Goal: Information Seeking & Learning: Learn about a topic

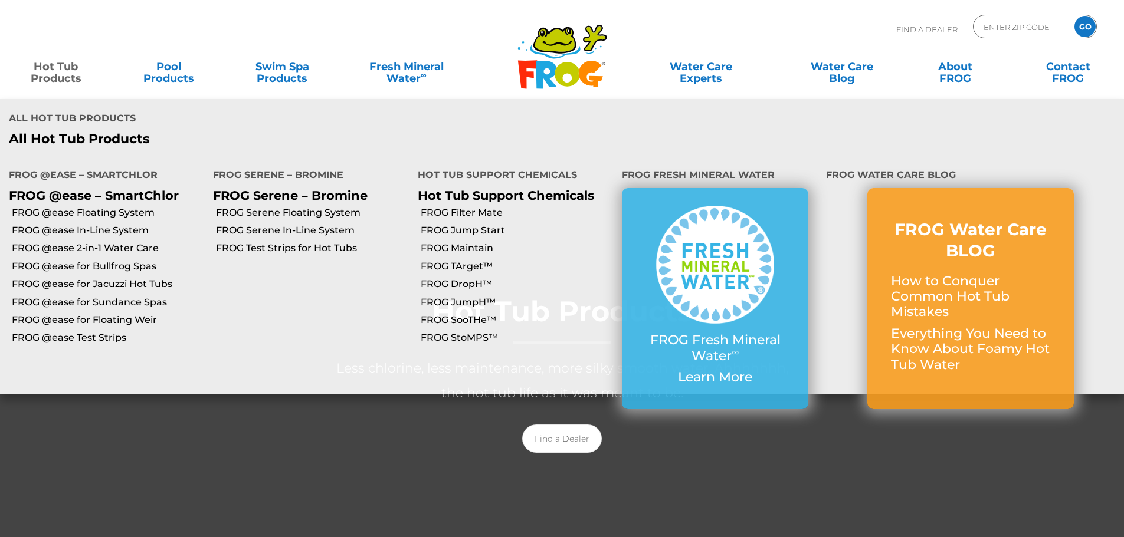
click at [54, 73] on link "Hot Tub Products" at bounding box center [56, 67] width 88 height 24
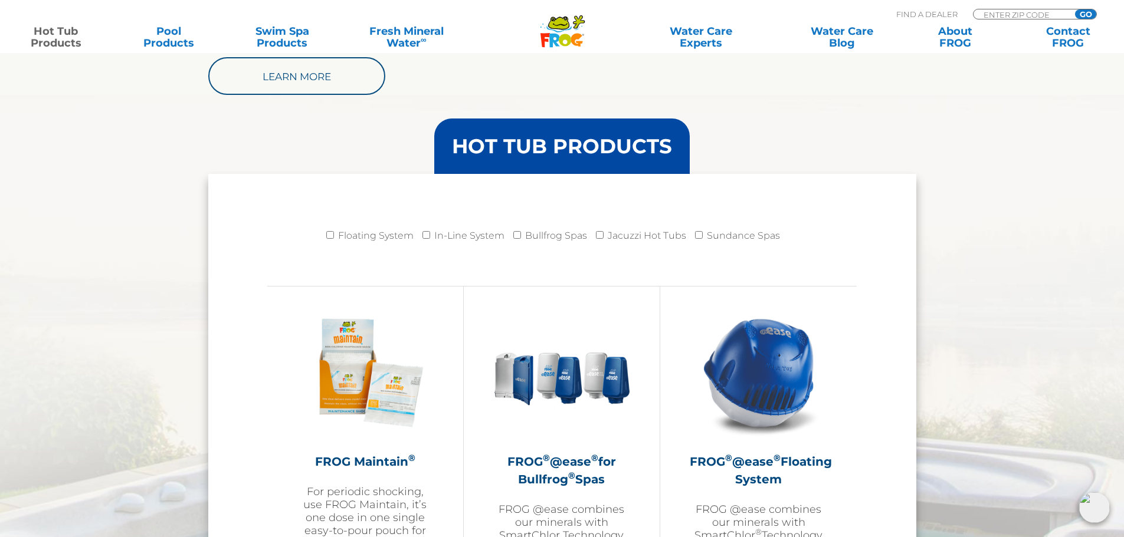
scroll to position [944, 0]
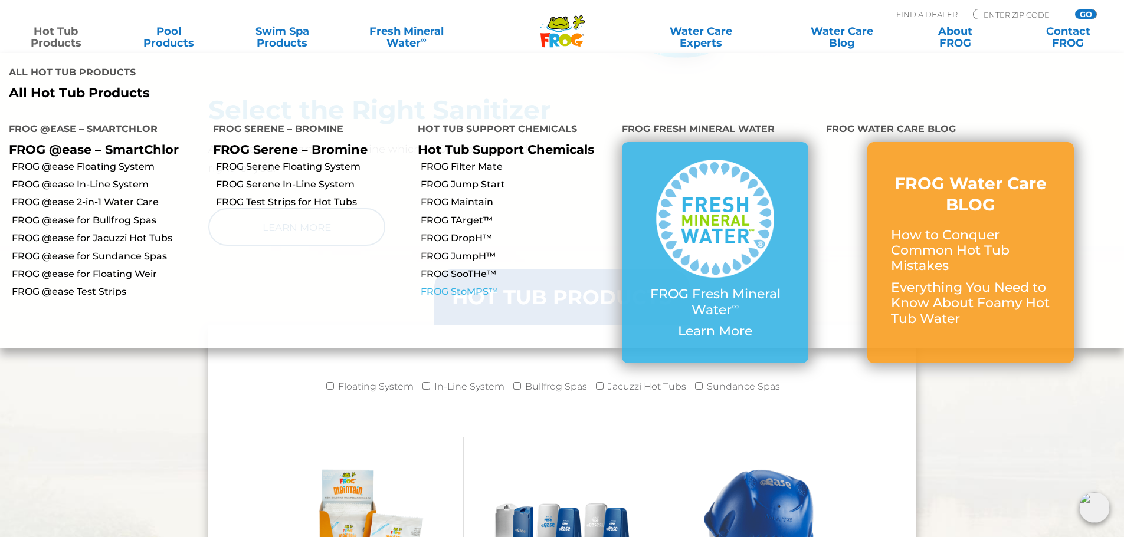
drag, startPoint x: 484, startPoint y: 242, endPoint x: 494, endPoint y: 244, distance: 10.7
click at [484, 285] on link "FROG StoMPS™" at bounding box center [517, 291] width 192 height 13
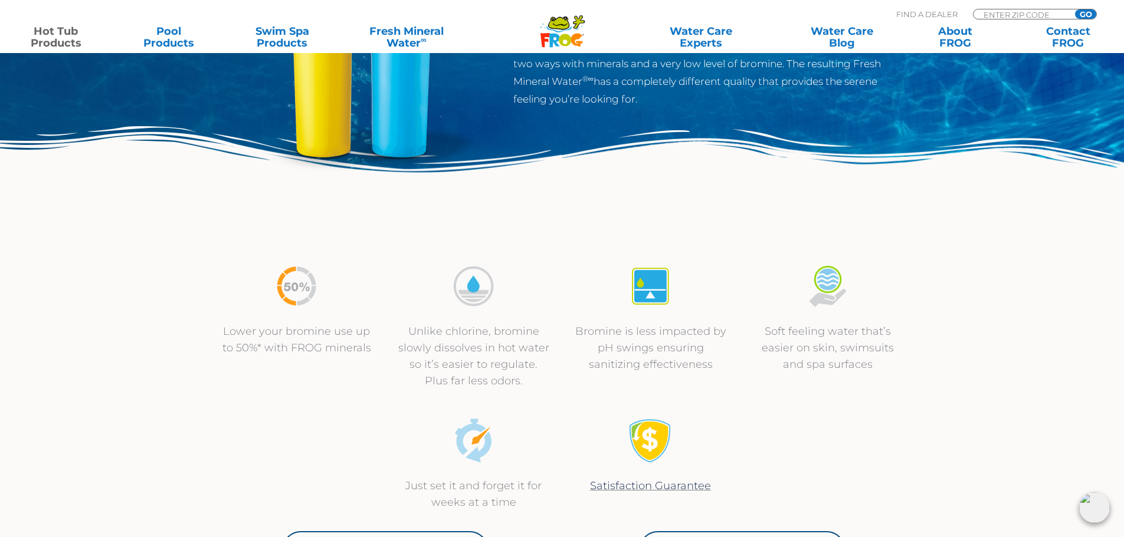
scroll to position [472, 0]
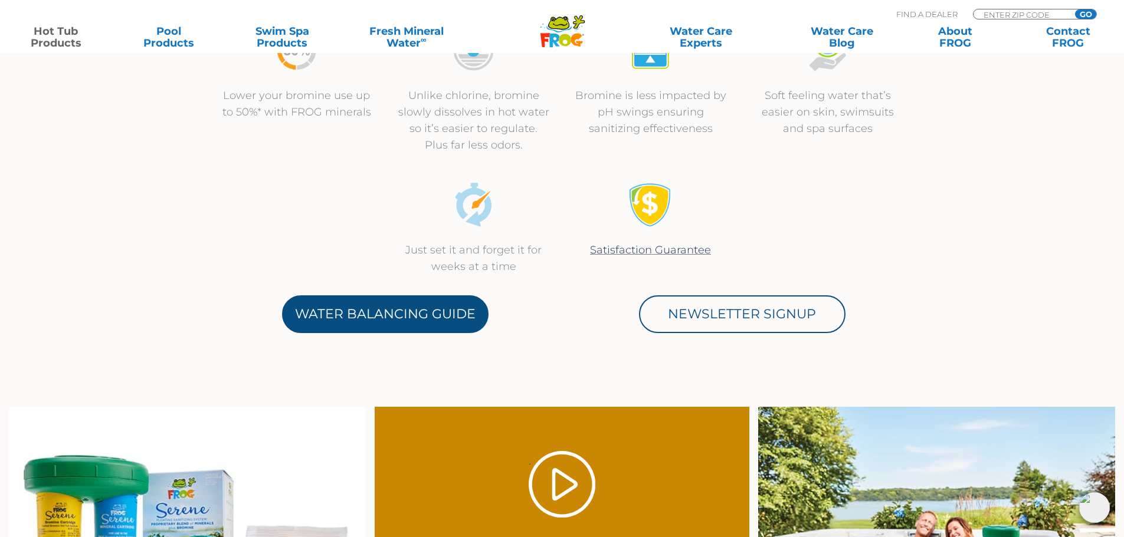
click at [446, 307] on link "Water Balancing Guide" at bounding box center [385, 314] width 206 height 38
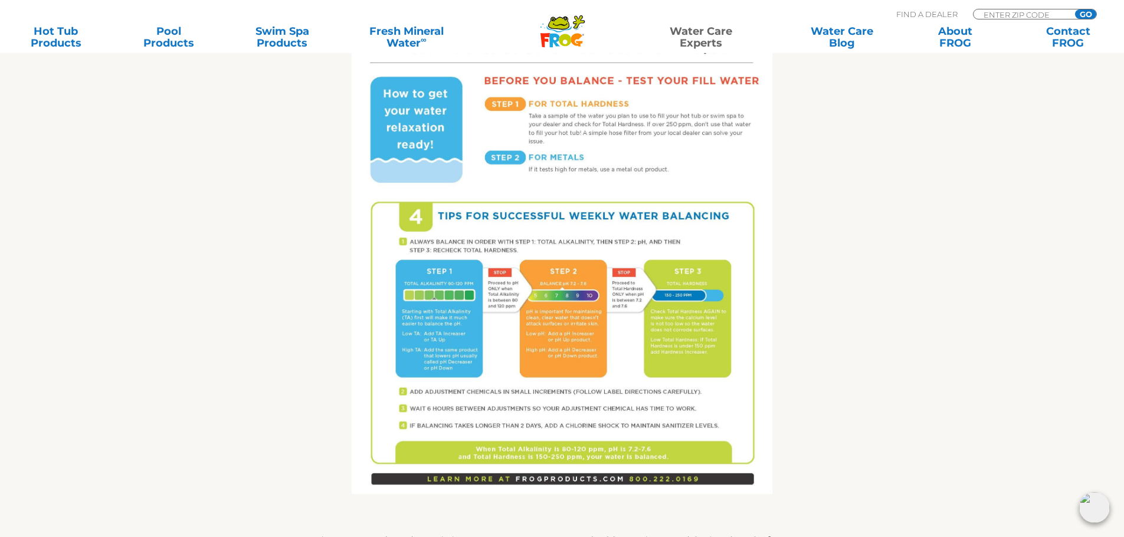
scroll to position [472, 0]
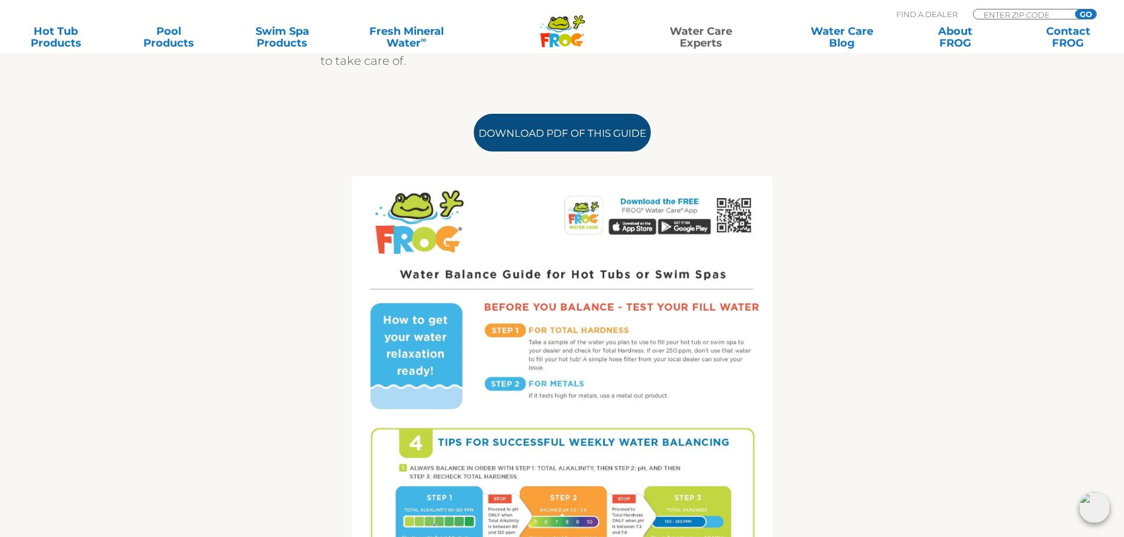
click at [560, 131] on link "Download PDF of this Guide" at bounding box center [562, 133] width 177 height 38
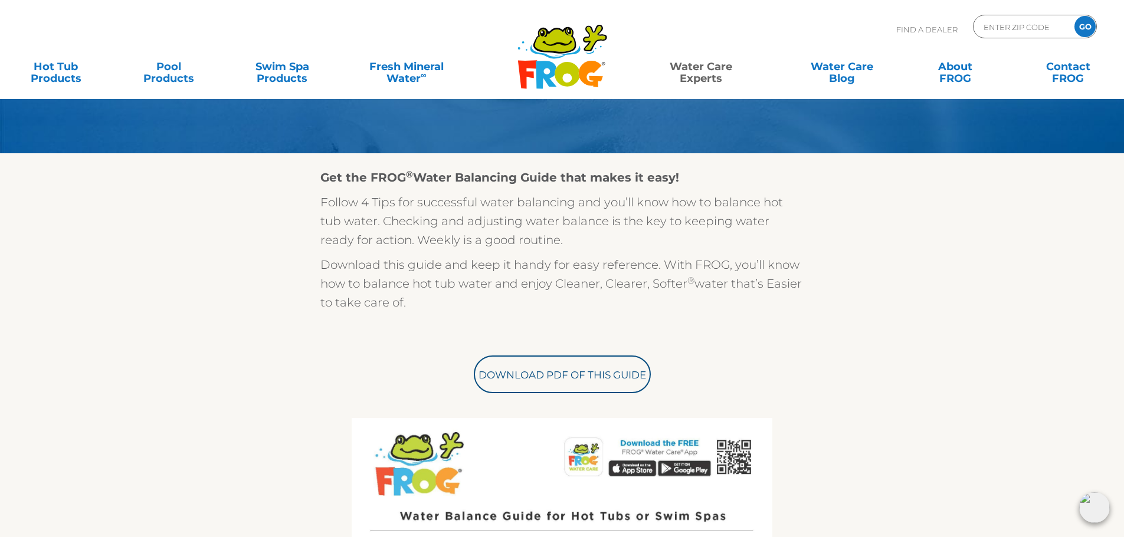
scroll to position [0, 0]
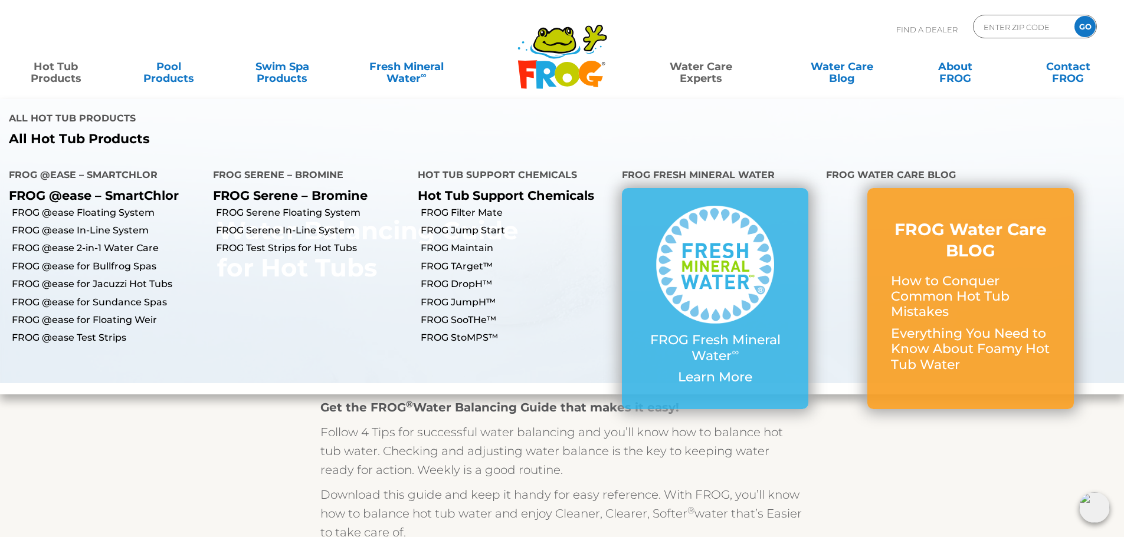
click at [69, 78] on link "Hot Tub Products" at bounding box center [56, 67] width 88 height 24
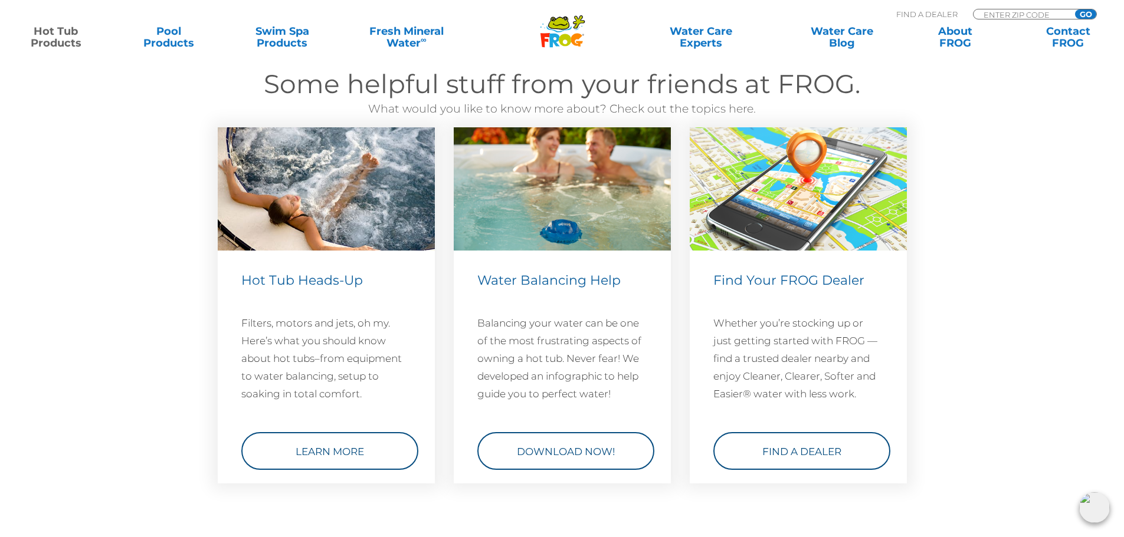
scroll to position [3214, 0]
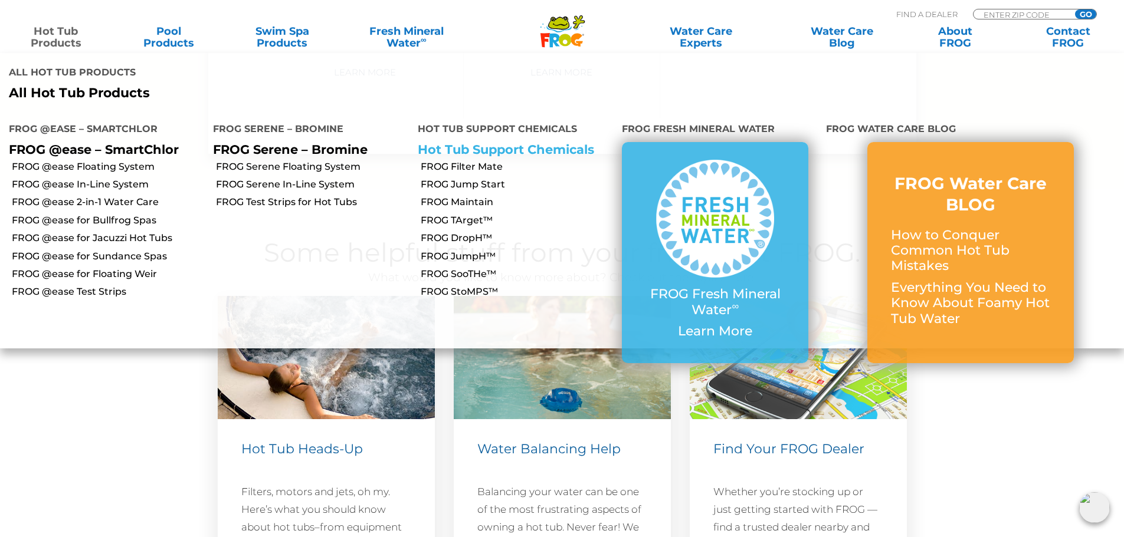
click at [523, 142] on link "Hot Tub Support Chemicals" at bounding box center [506, 149] width 176 height 15
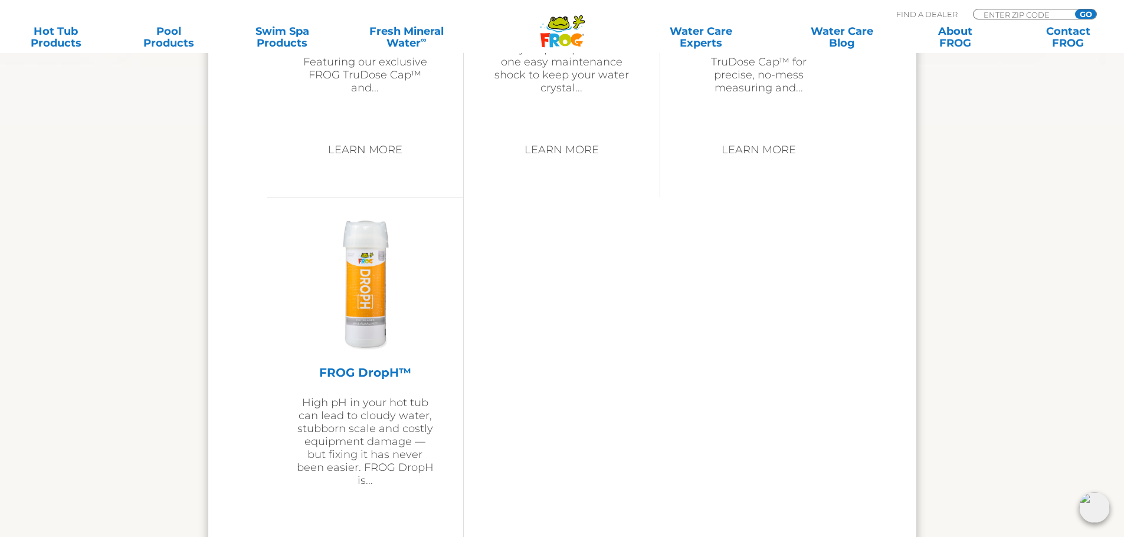
scroll to position [2123, 0]
drag, startPoint x: 370, startPoint y: 373, endPoint x: 398, endPoint y: 382, distance: 29.7
click at [398, 379] on h2 "FROG DropH™" at bounding box center [365, 373] width 137 height 18
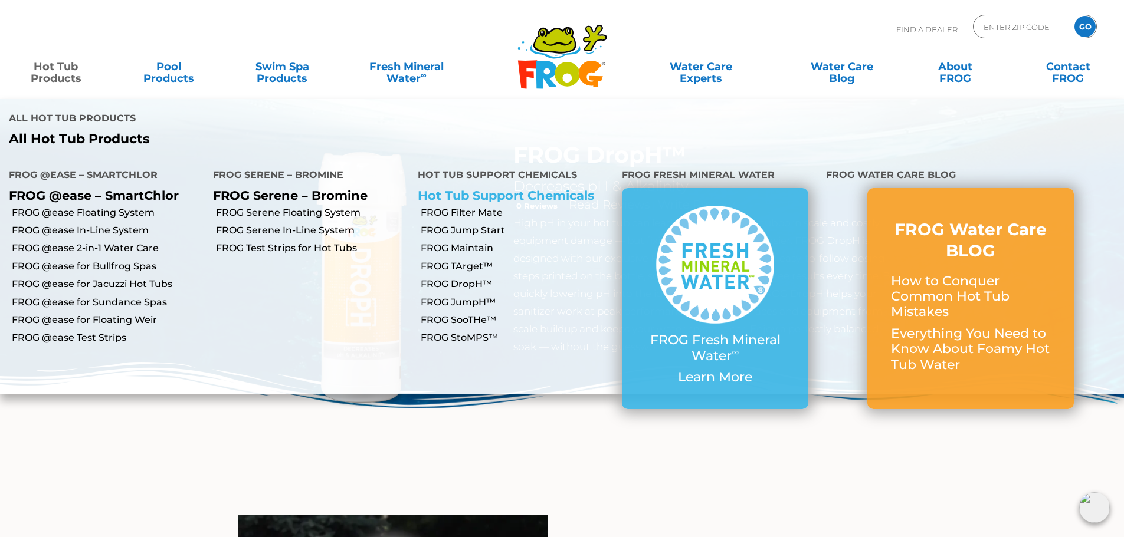
click at [514, 188] on link "Hot Tub Support Chemicals" at bounding box center [506, 195] width 176 height 15
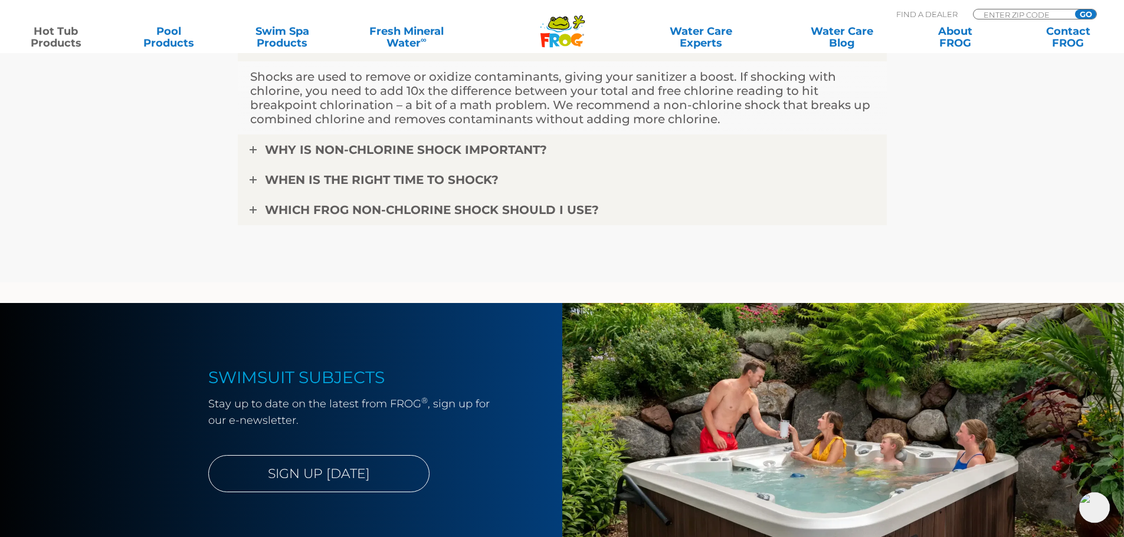
scroll to position [2831, 0]
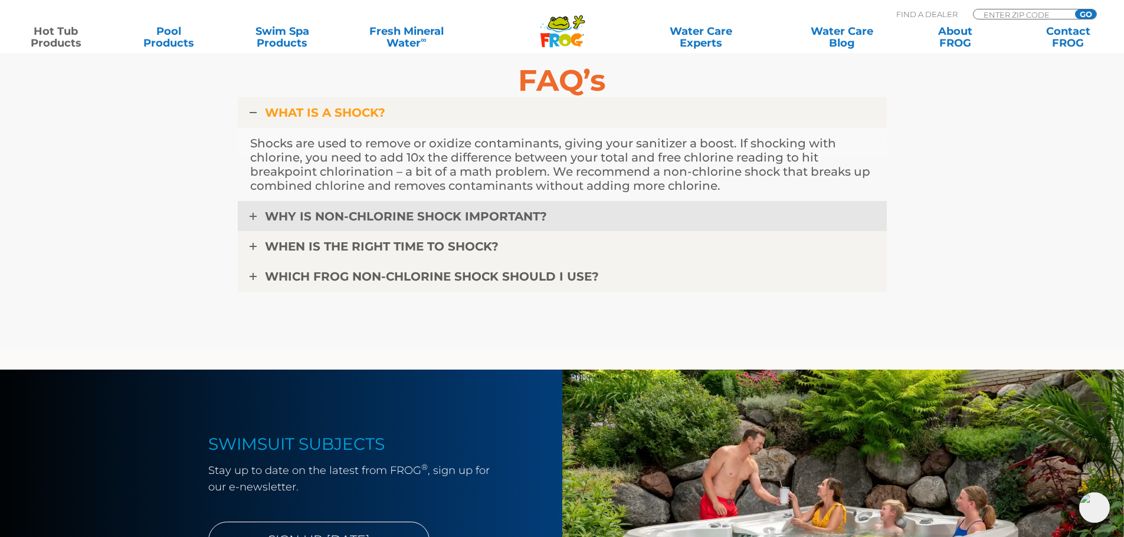
click at [252, 217] on icon at bounding box center [252, 216] width 7 height 7
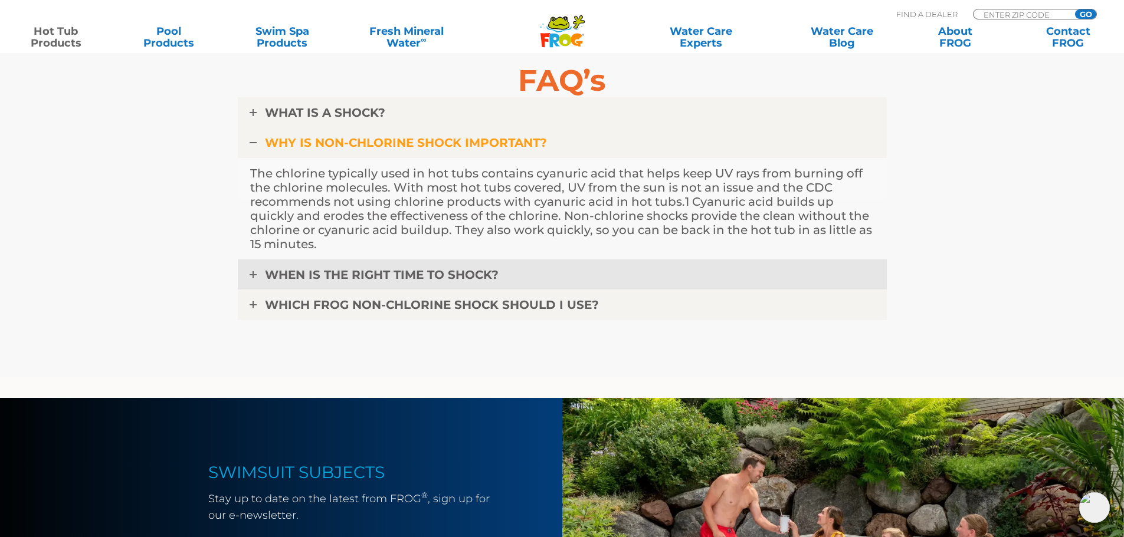
click at [248, 267] on link "WHEN IS THE RIGHT TIME TO SHOCK?" at bounding box center [562, 275] width 649 height 31
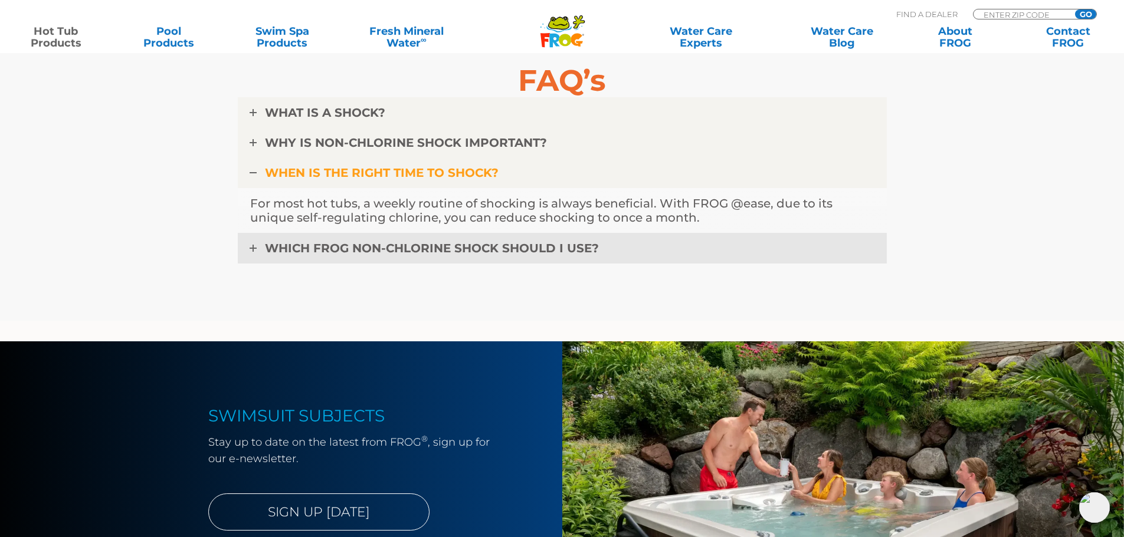
click at [250, 251] on icon at bounding box center [252, 248] width 7 height 7
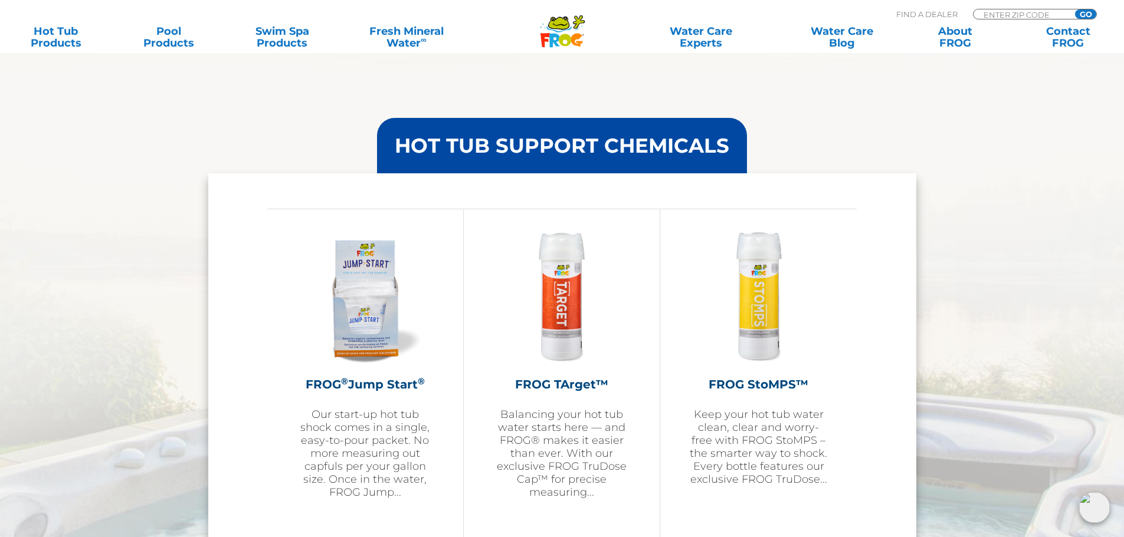
scroll to position [1416, 0]
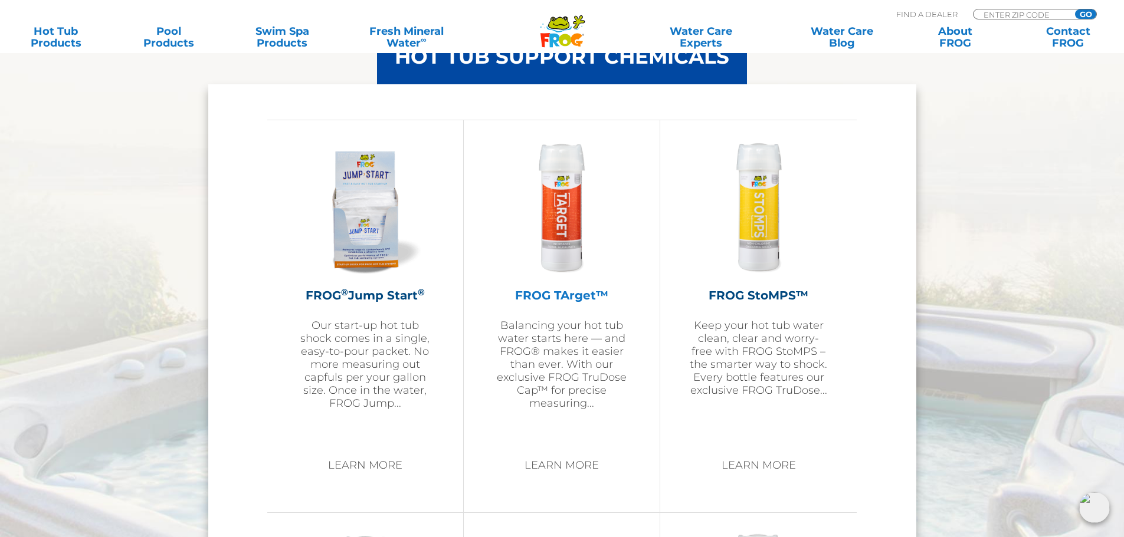
click at [554, 224] on img at bounding box center [561, 206] width 137 height 137
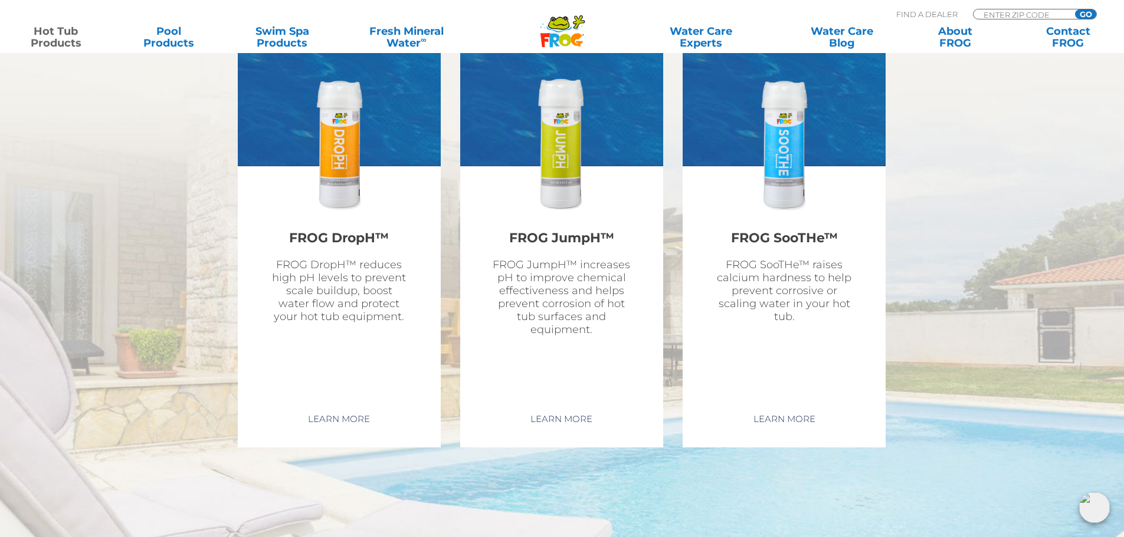
scroll to position [4482, 0]
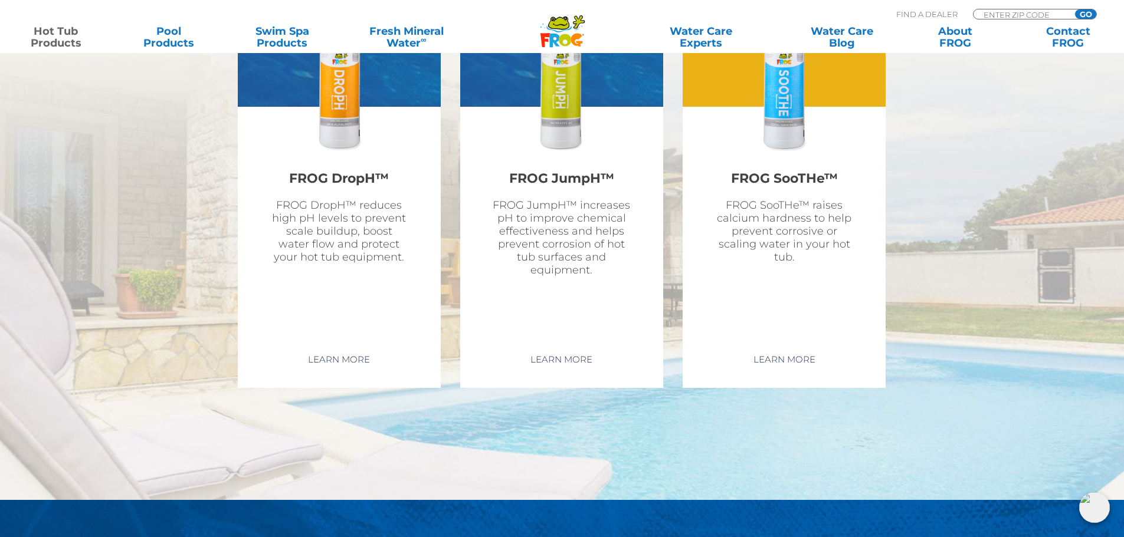
click at [813, 222] on p "FROG SooTHe™ raises calcium hardness to help prevent corrosive or scaling water…" at bounding box center [784, 231] width 138 height 65
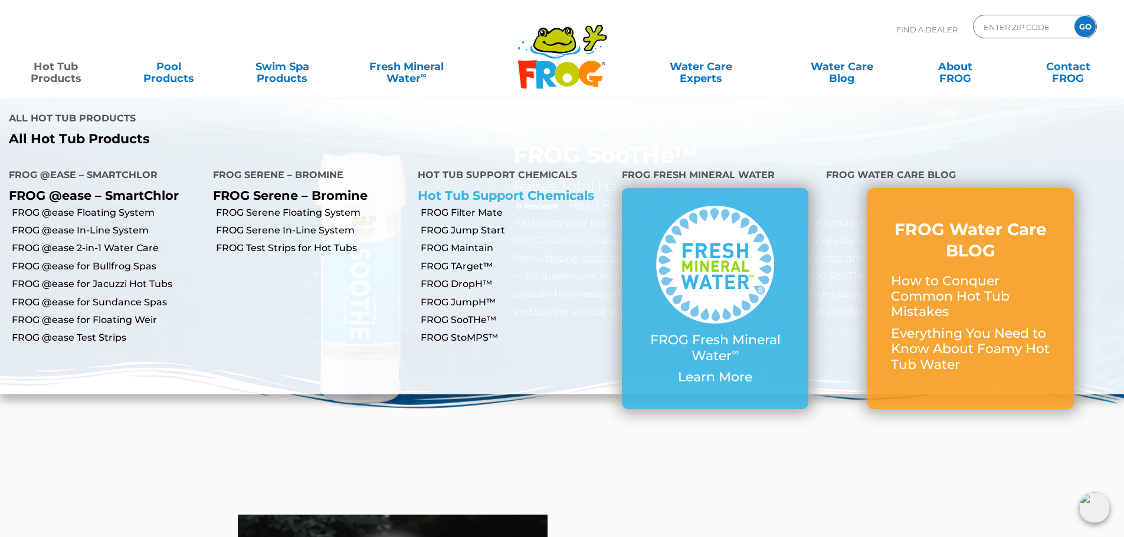
click at [567, 188] on link "Hot Tub Support Chemicals" at bounding box center [506, 195] width 176 height 15
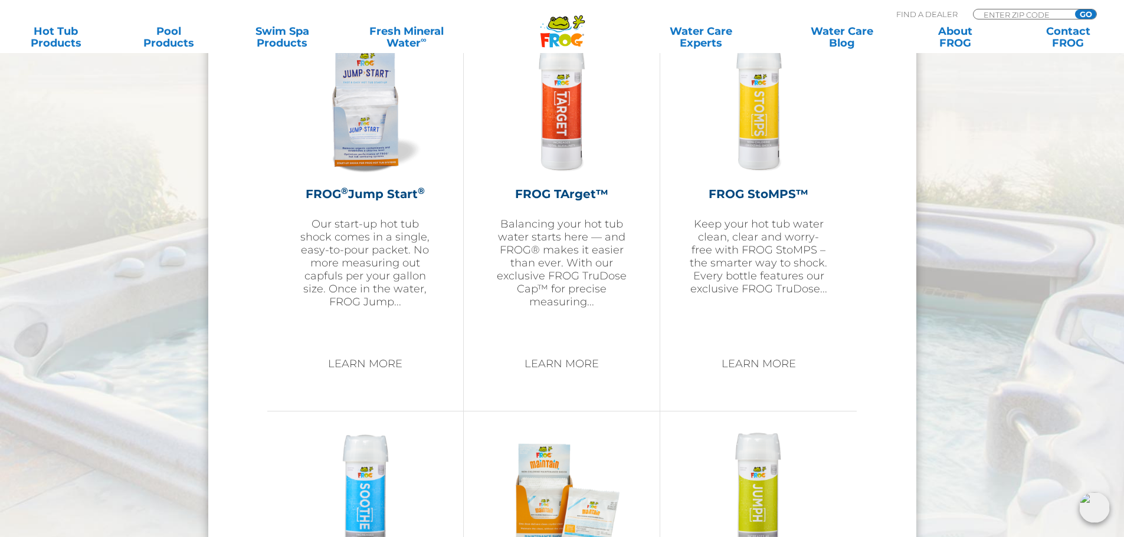
scroll to position [1416, 0]
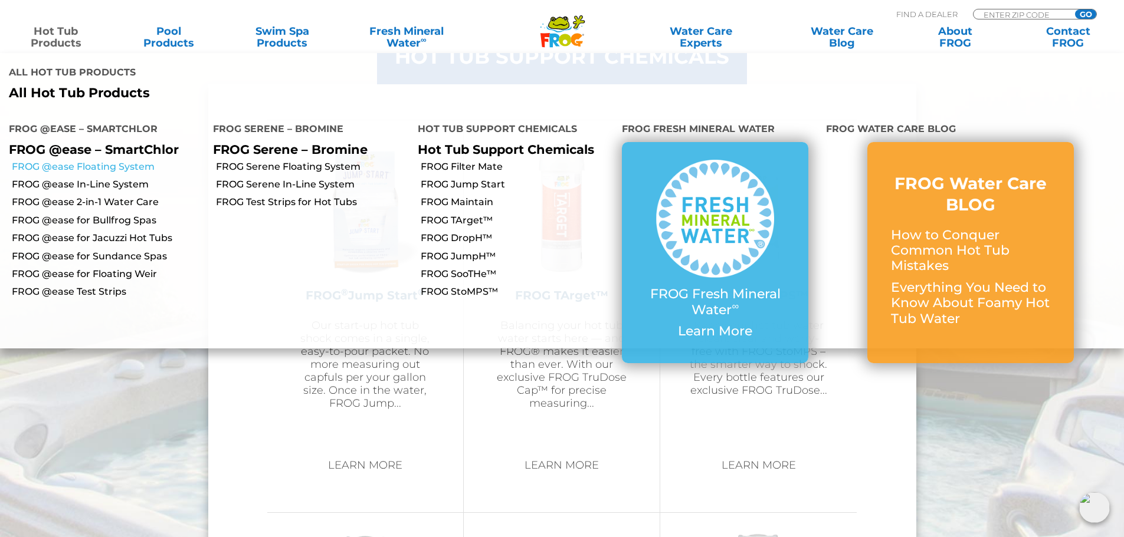
click at [123, 160] on link "FROG @ease Floating System" at bounding box center [108, 166] width 192 height 13
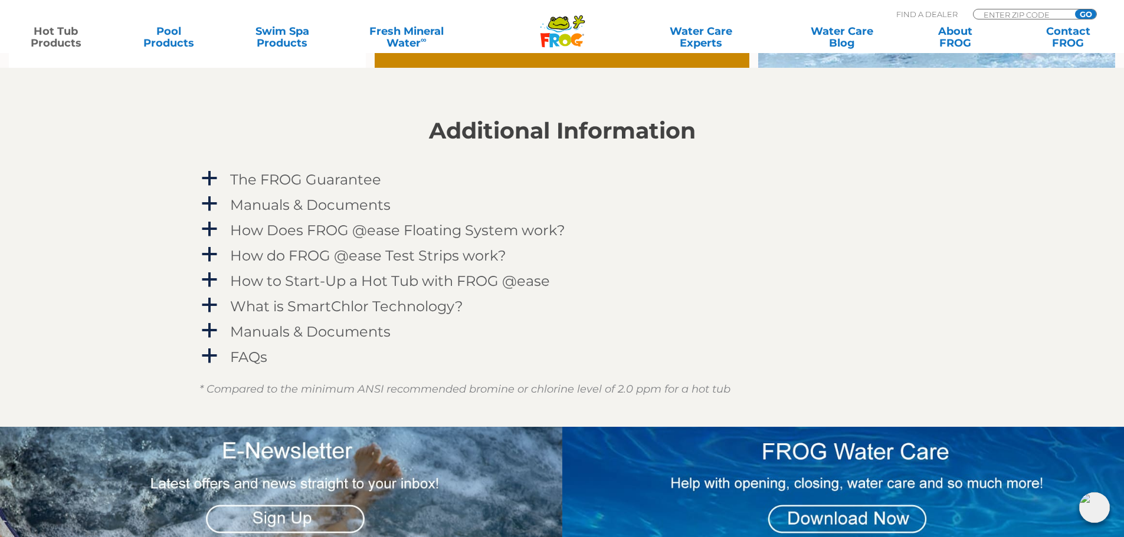
scroll to position [1180, 0]
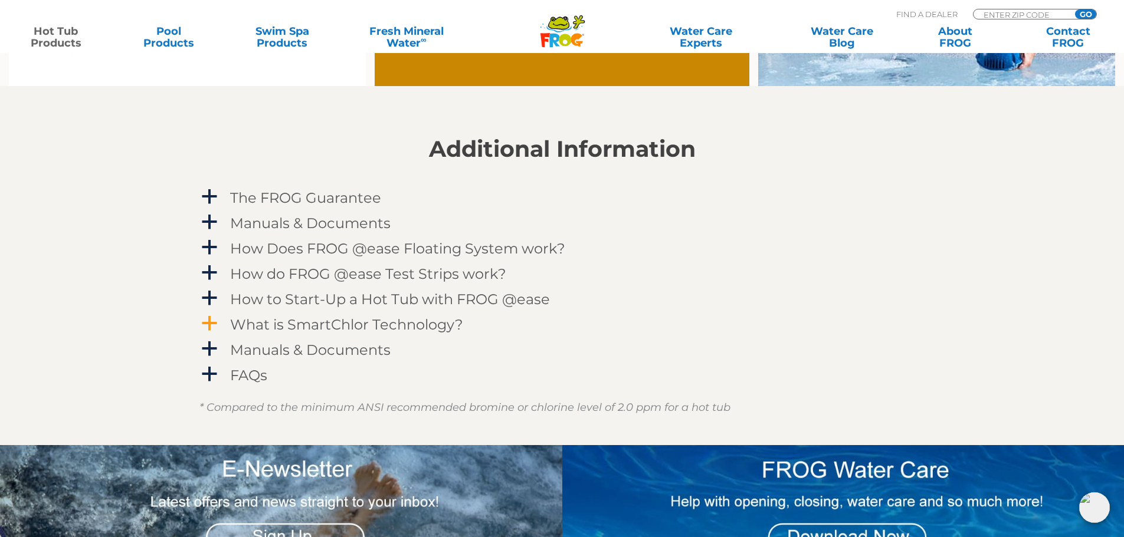
click at [202, 320] on span "a" at bounding box center [210, 324] width 18 height 18
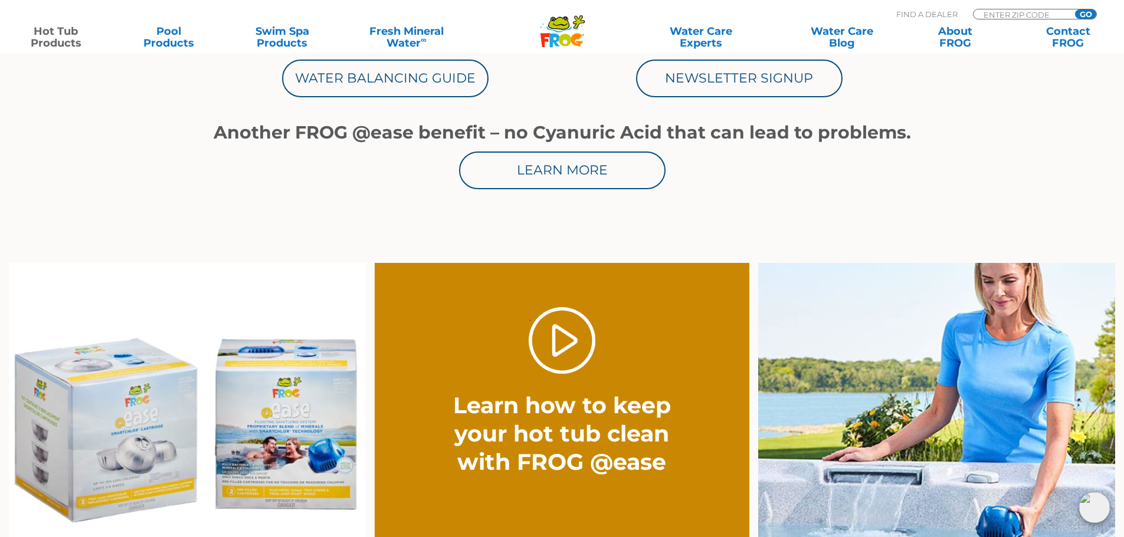
scroll to position [0, 0]
